Goal: Navigation & Orientation: Go to known website

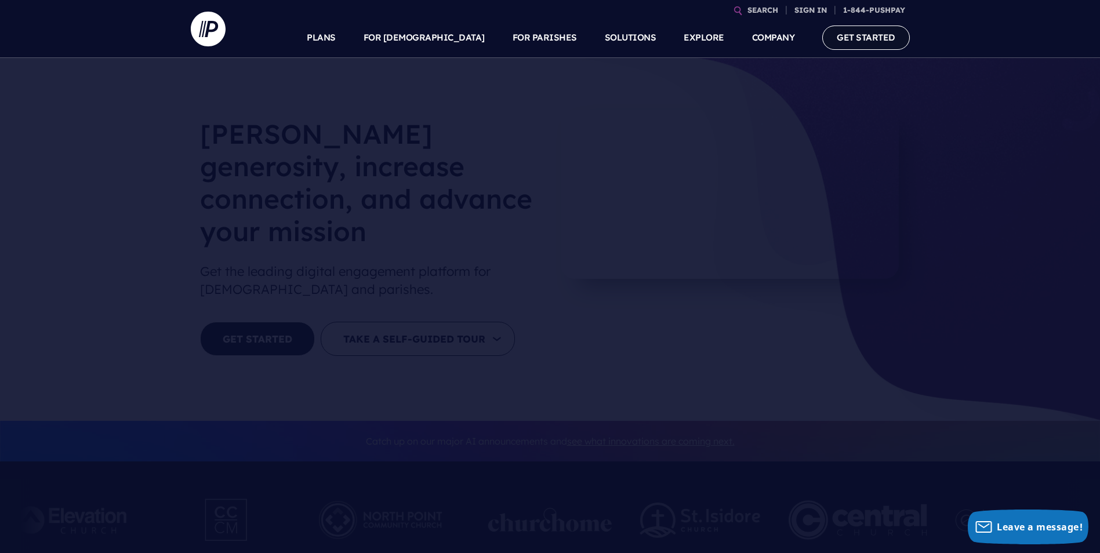
click at [860, 44] on link "GET STARTED" at bounding box center [866, 38] width 88 height 24
